Goal: Navigation & Orientation: Find specific page/section

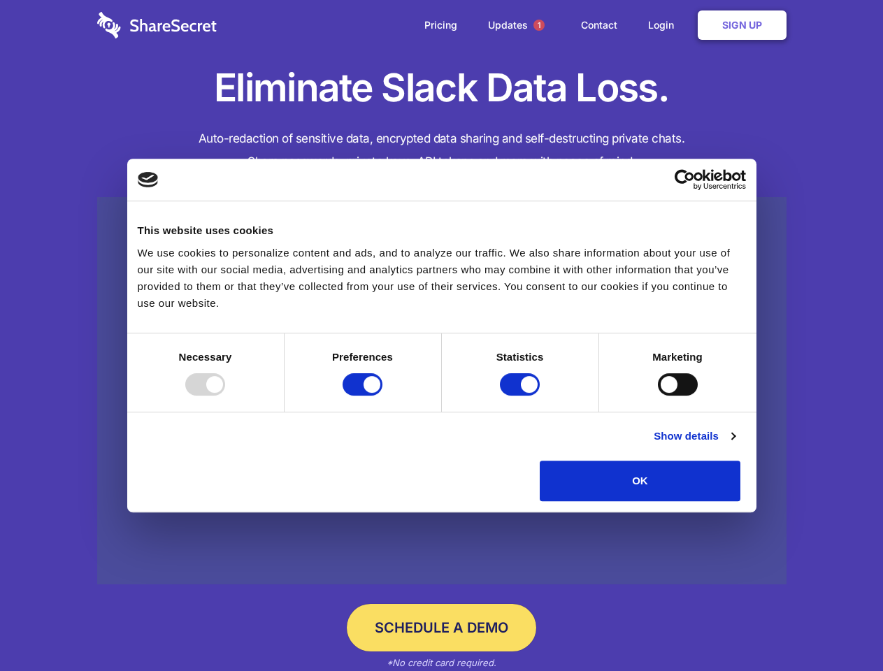
click at [225, 396] on div at bounding box center [205, 384] width 40 height 22
click at [382, 396] on input "Preferences" at bounding box center [362, 384] width 40 height 22
checkbox input "false"
click at [521, 396] on input "Statistics" at bounding box center [520, 384] width 40 height 22
checkbox input "false"
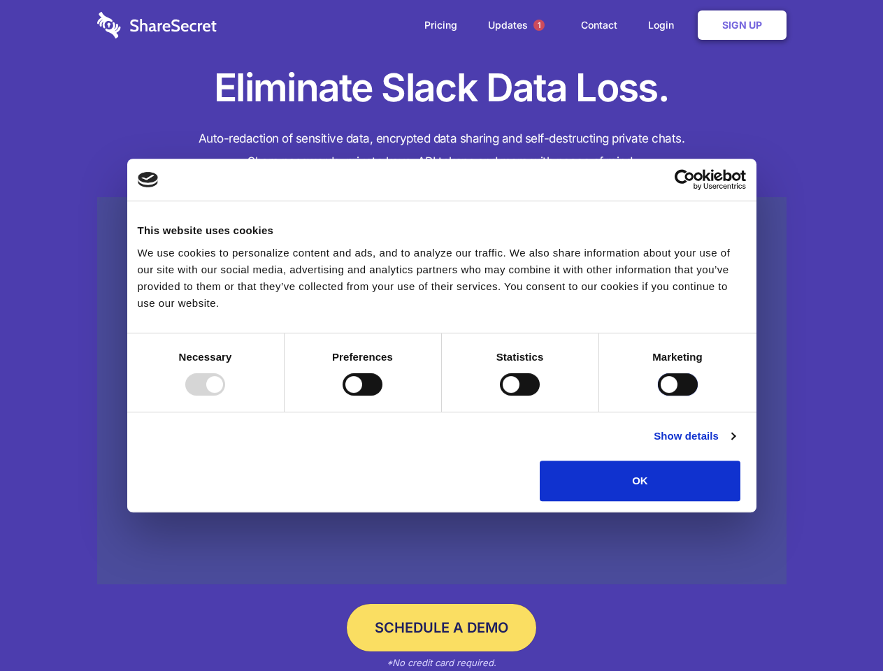
click at [658, 396] on input "Marketing" at bounding box center [678, 384] width 40 height 22
checkbox input "true"
click at [734, 444] on link "Show details" at bounding box center [693, 436] width 81 height 17
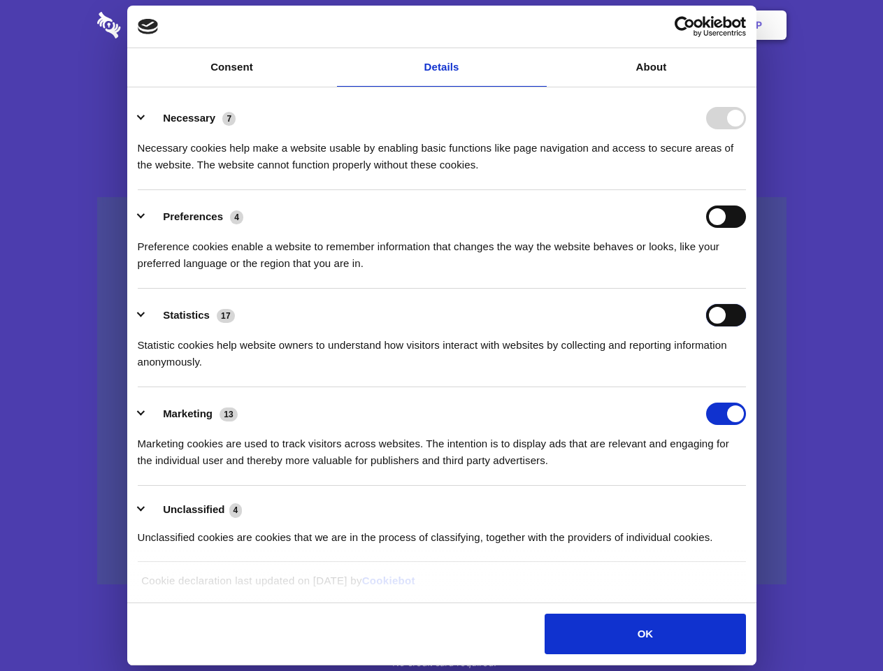
click at [746, 370] on div "Statistics 17 Statistic cookies help website owners to understand how visitors …" at bounding box center [442, 337] width 608 height 66
click at [538, 25] on span "1" at bounding box center [538, 25] width 11 height 11
